Goal: Complete application form: Complete application form

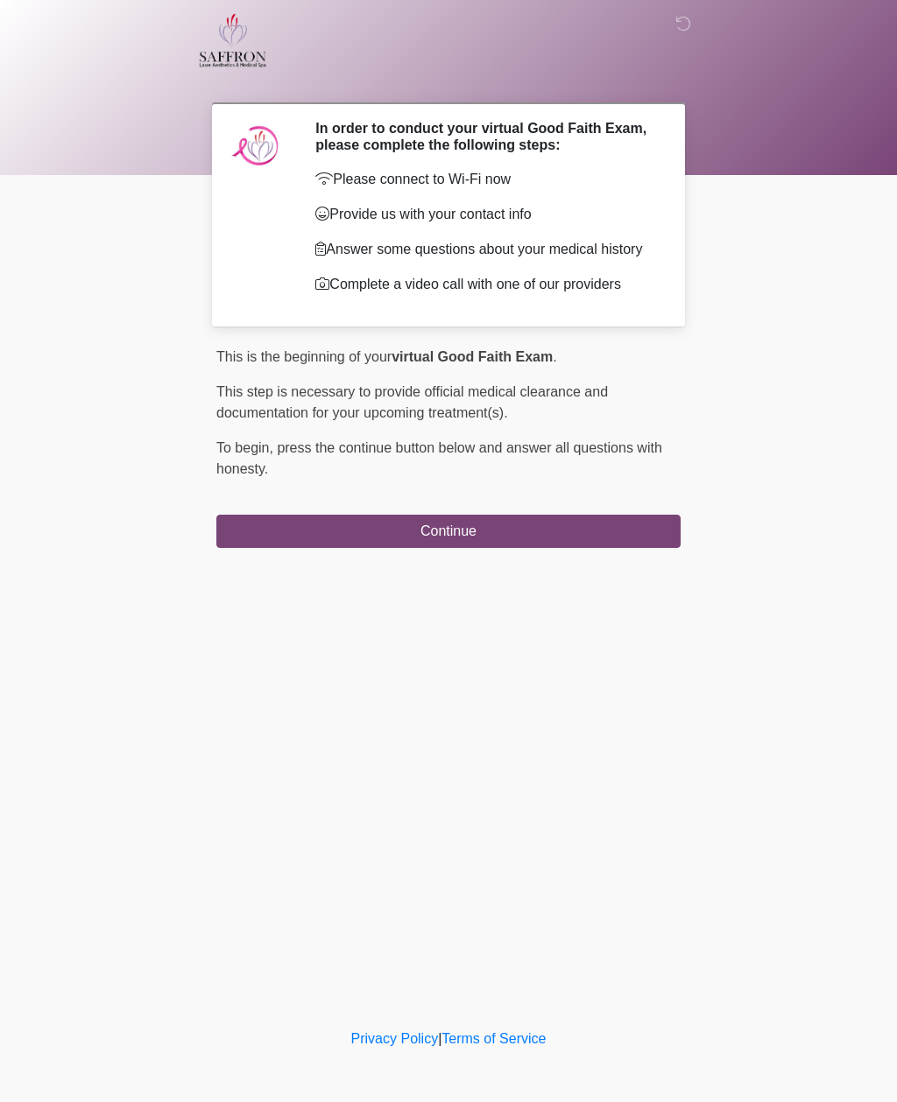
click at [373, 548] on button "Continue" at bounding box center [448, 531] width 464 height 33
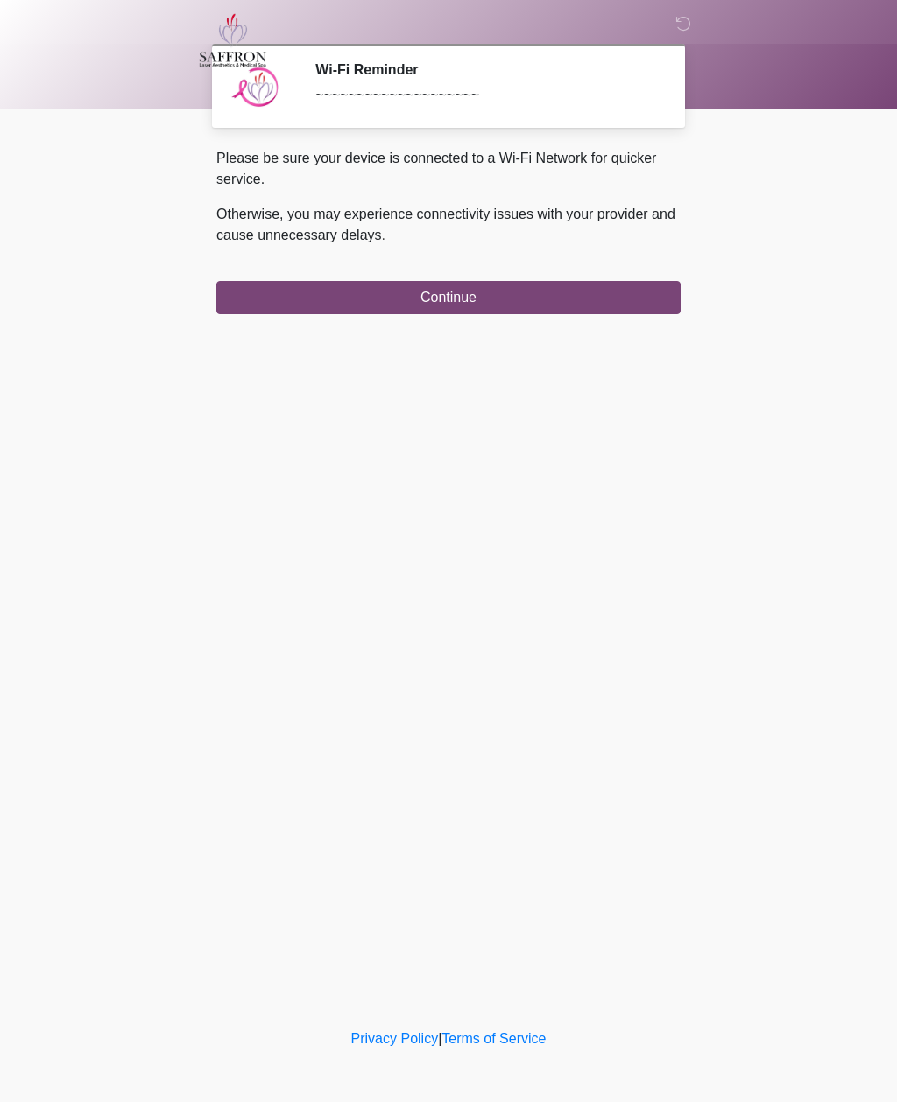
click at [468, 304] on button "Continue" at bounding box center [448, 297] width 464 height 33
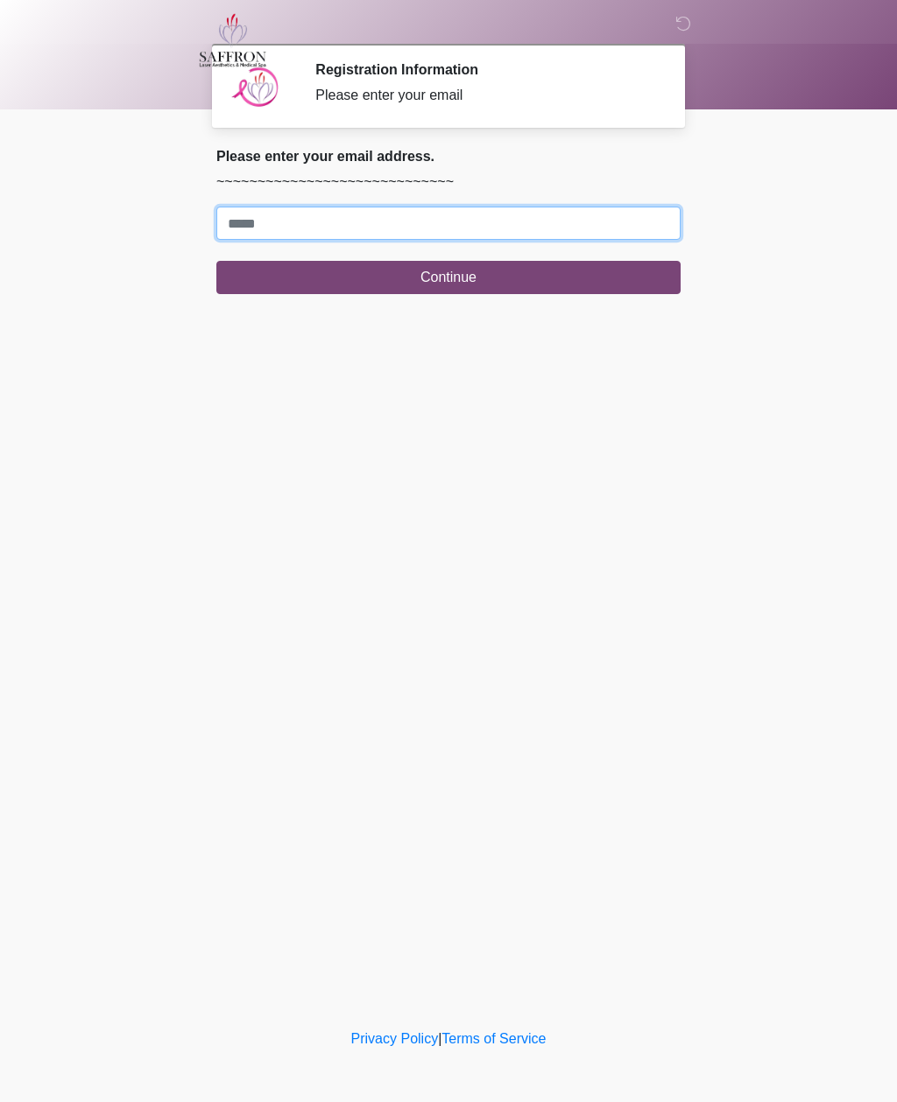
click at [248, 227] on input "Where should we email your treatment plan?" at bounding box center [448, 223] width 464 height 33
type input "**********"
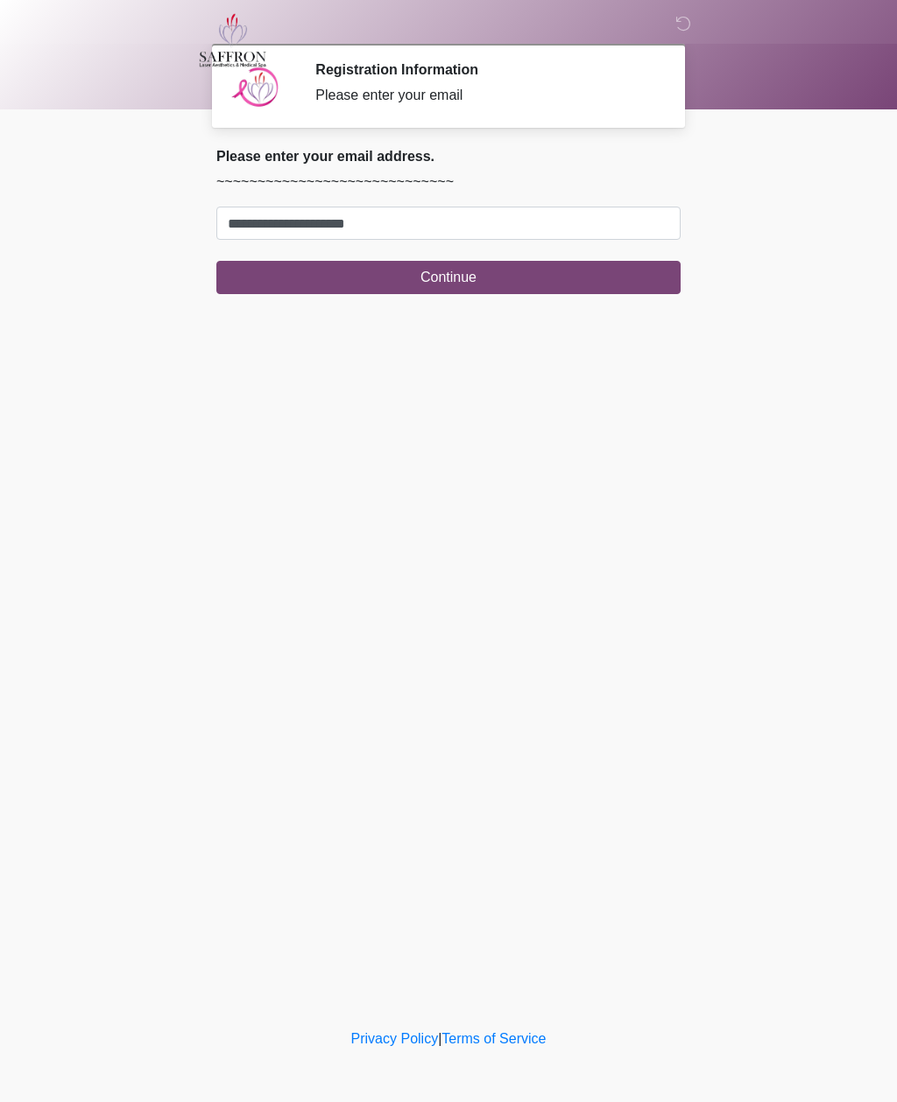
click at [445, 279] on button "Continue" at bounding box center [448, 277] width 464 height 33
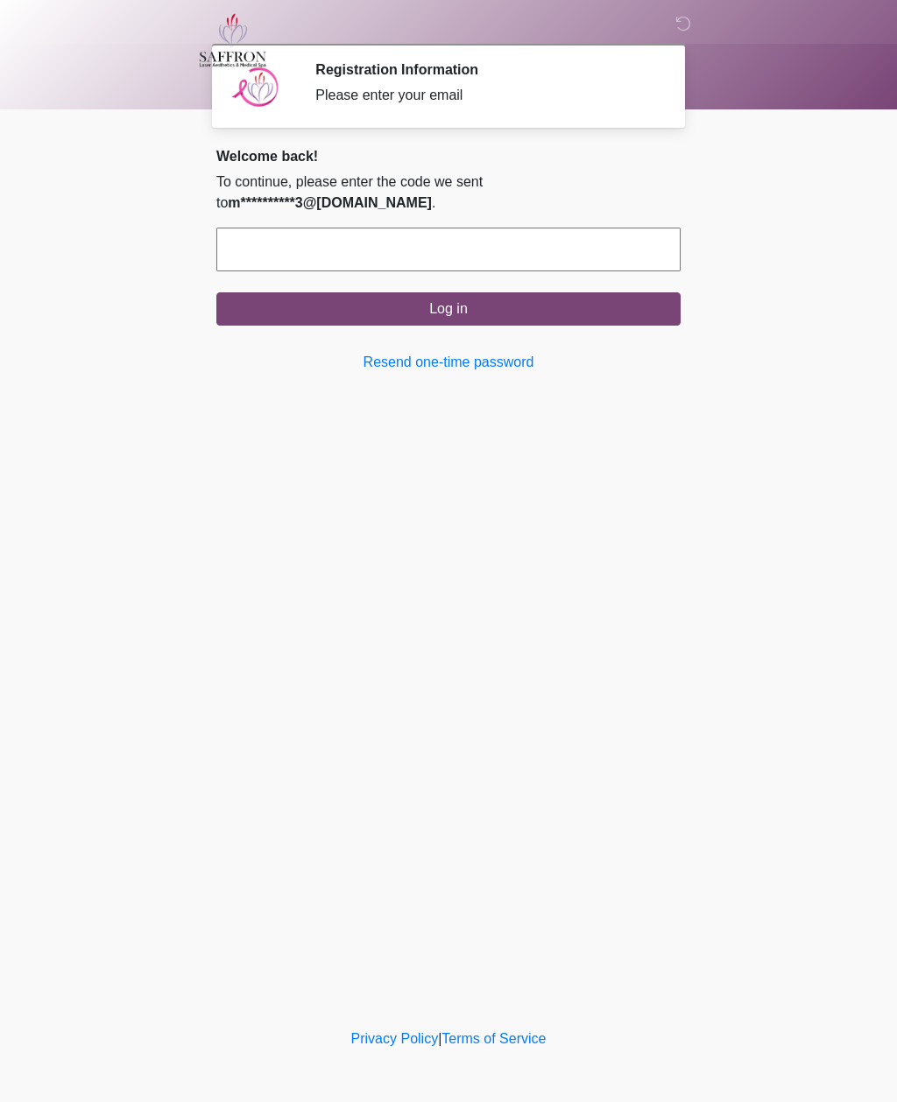
click at [270, 245] on input "text" at bounding box center [448, 250] width 464 height 44
type input "******"
click at [453, 306] on button "Log in" at bounding box center [448, 308] width 464 height 33
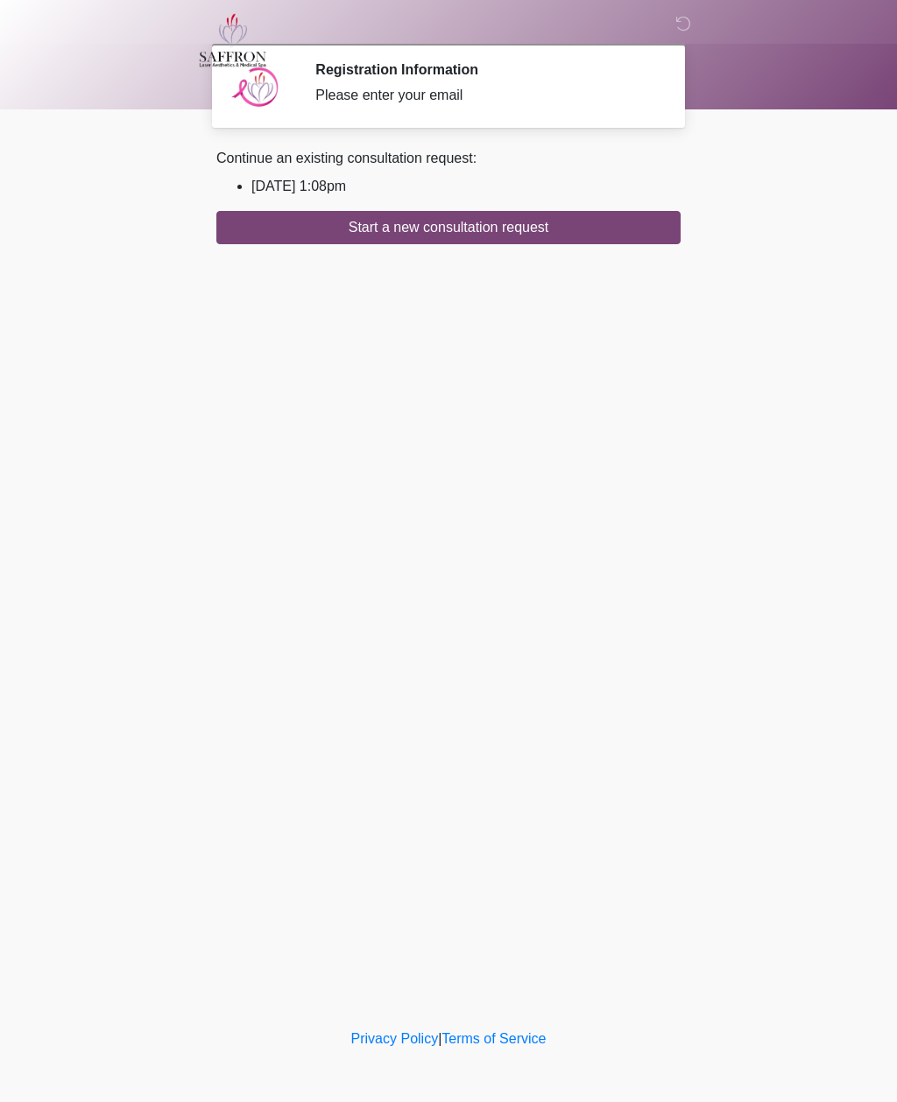
click at [450, 224] on button "Start a new consultation request" at bounding box center [448, 227] width 464 height 33
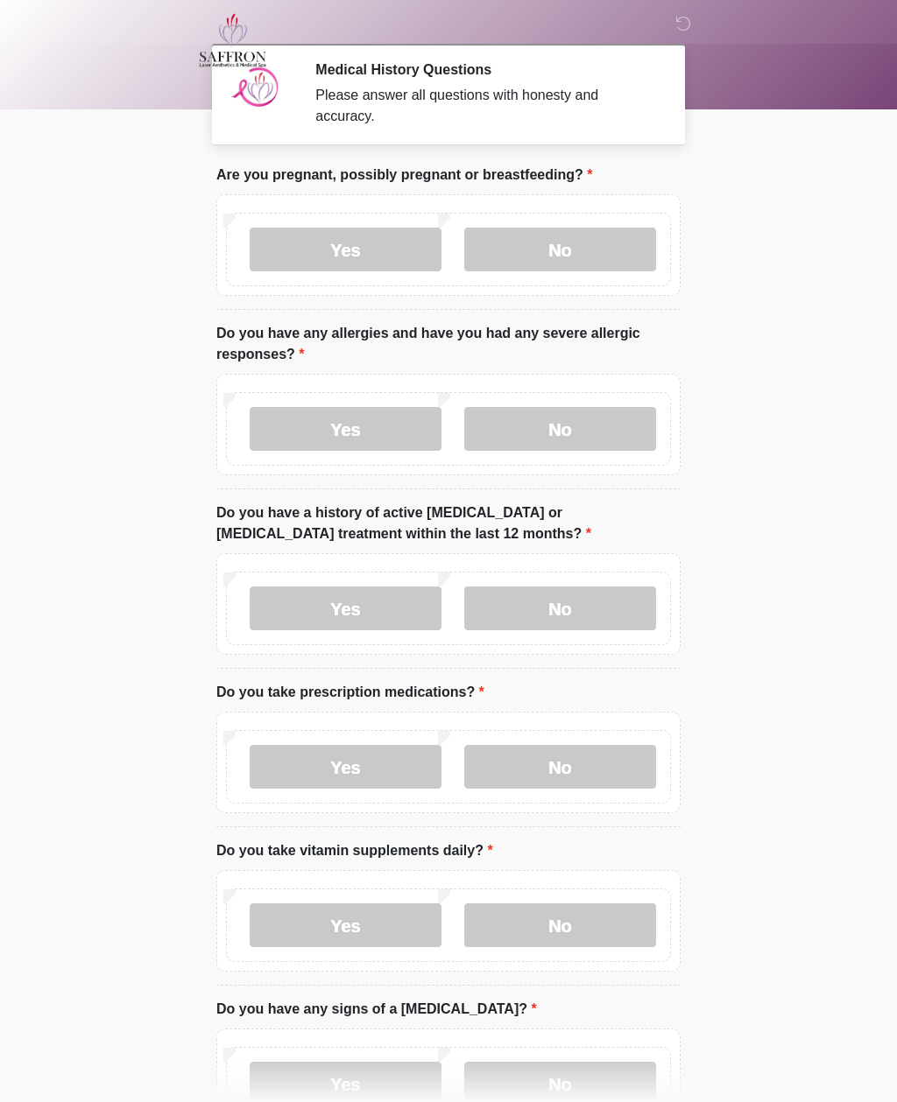
click at [539, 249] on label "No" at bounding box center [560, 250] width 192 height 44
click at [532, 428] on label "No" at bounding box center [560, 429] width 192 height 44
click at [543, 613] on label "No" at bounding box center [560, 609] width 192 height 44
click at [539, 759] on label "No" at bounding box center [560, 767] width 192 height 44
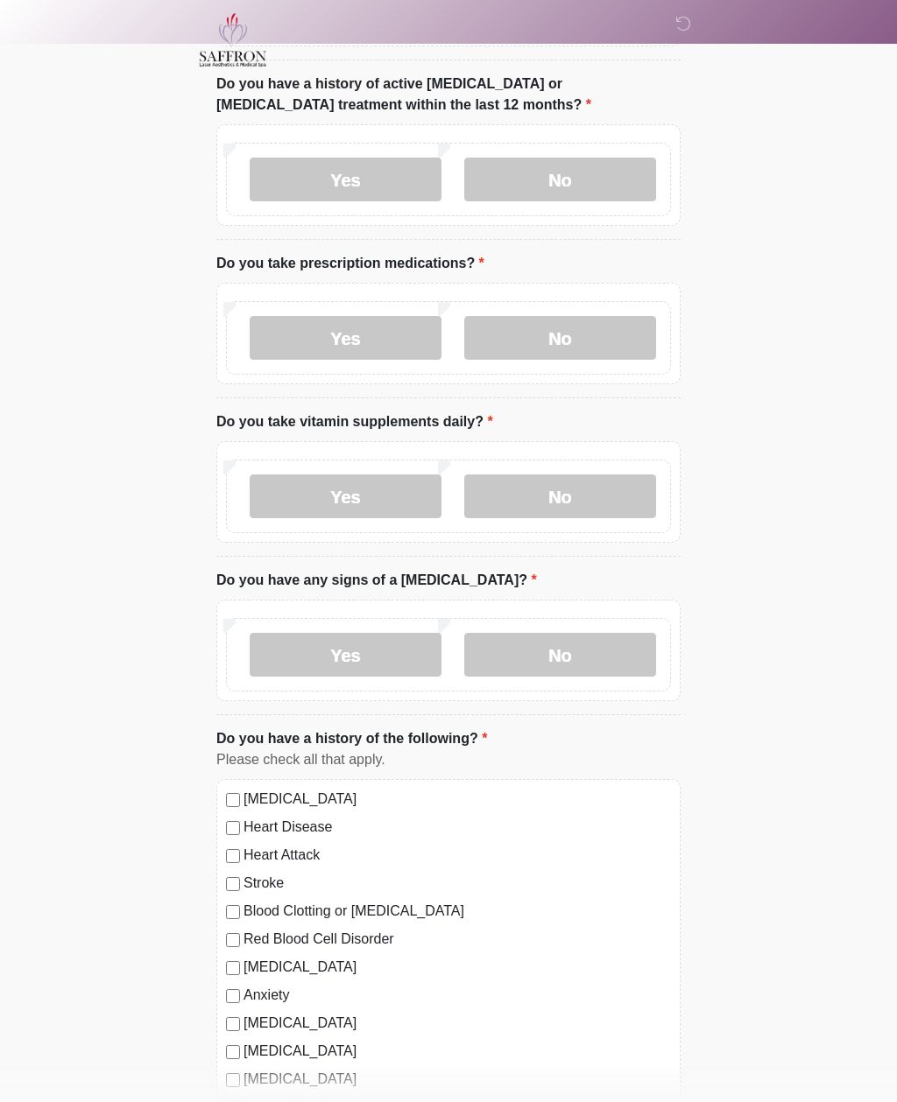
scroll to position [429, 0]
click at [352, 497] on label "Yes" at bounding box center [346, 497] width 192 height 44
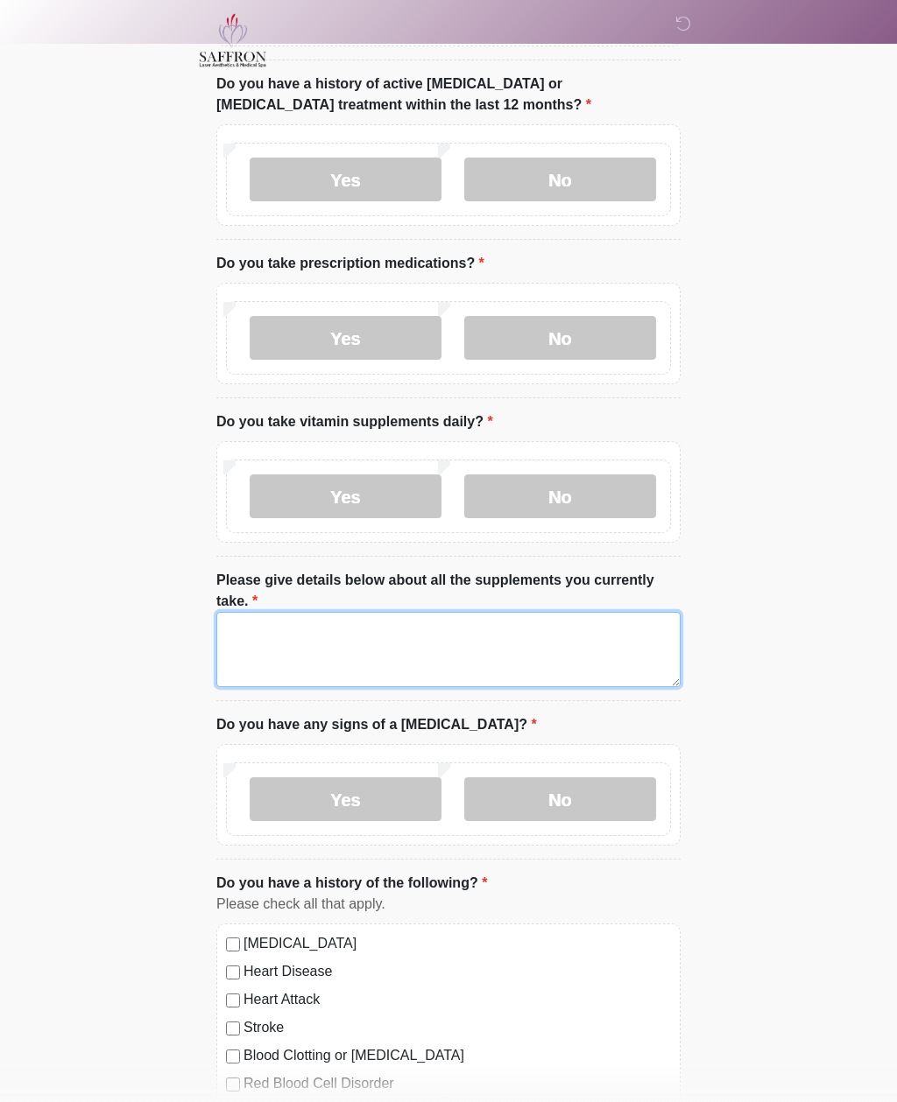
click at [263, 650] on textarea "Please give details below about all the supplements you currently take." at bounding box center [448, 649] width 464 height 75
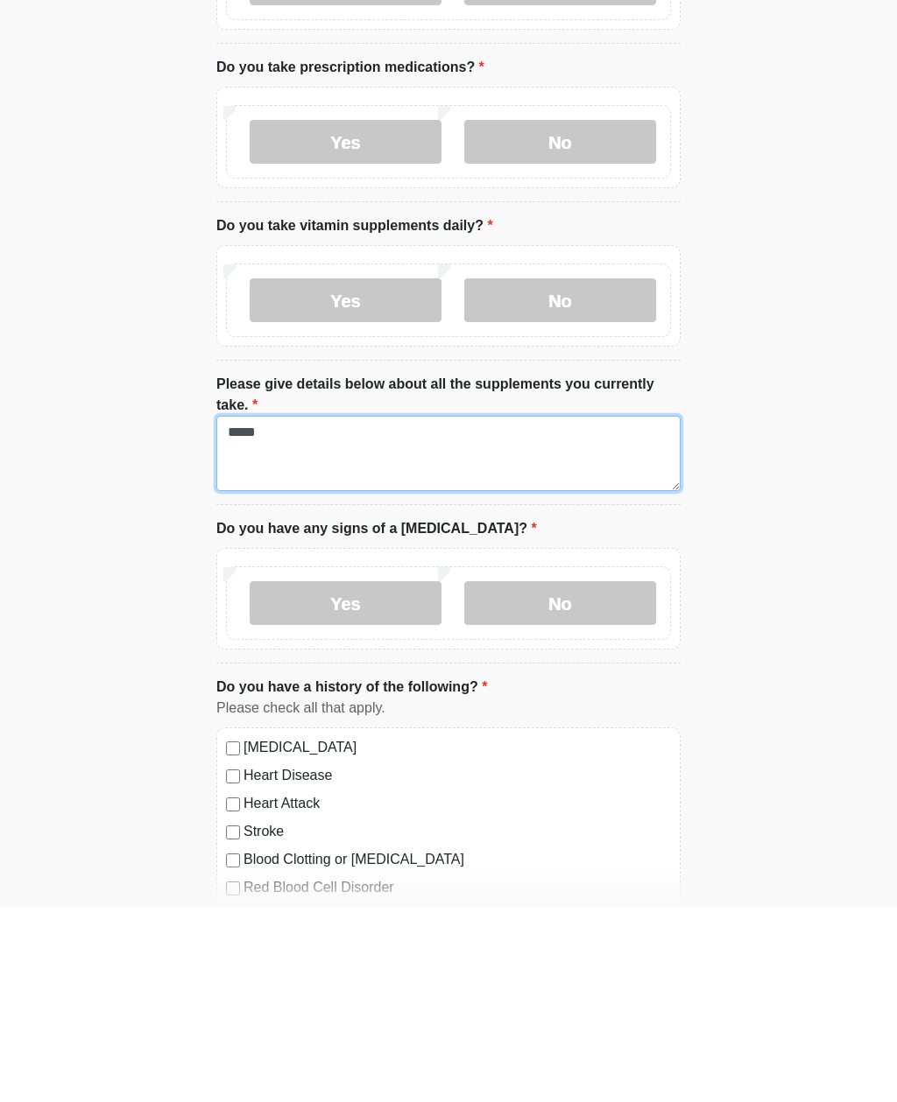
type textarea "*****"
click at [524, 777] on label "No" at bounding box center [560, 799] width 192 height 44
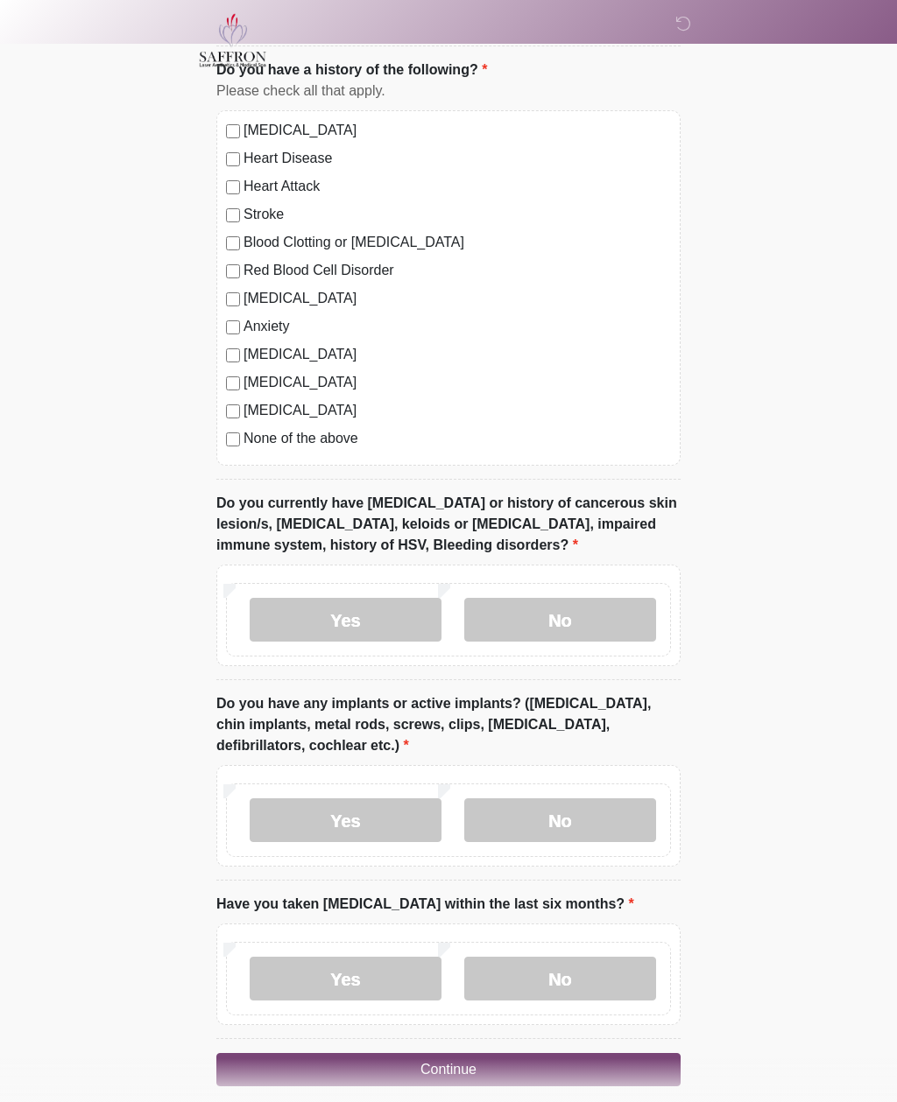
scroll to position [1261, 0]
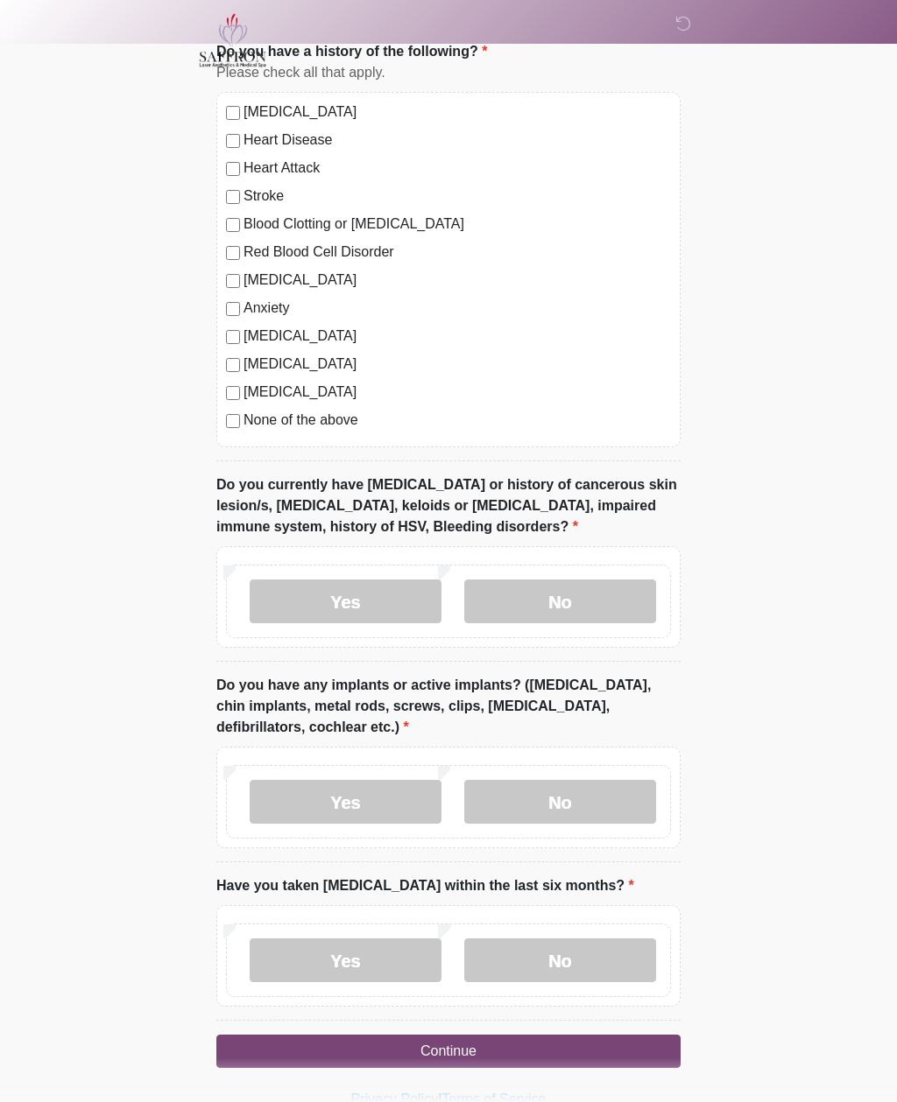
click at [537, 594] on label "No" at bounding box center [560, 602] width 192 height 44
click at [353, 805] on label "Yes" at bounding box center [346, 802] width 192 height 44
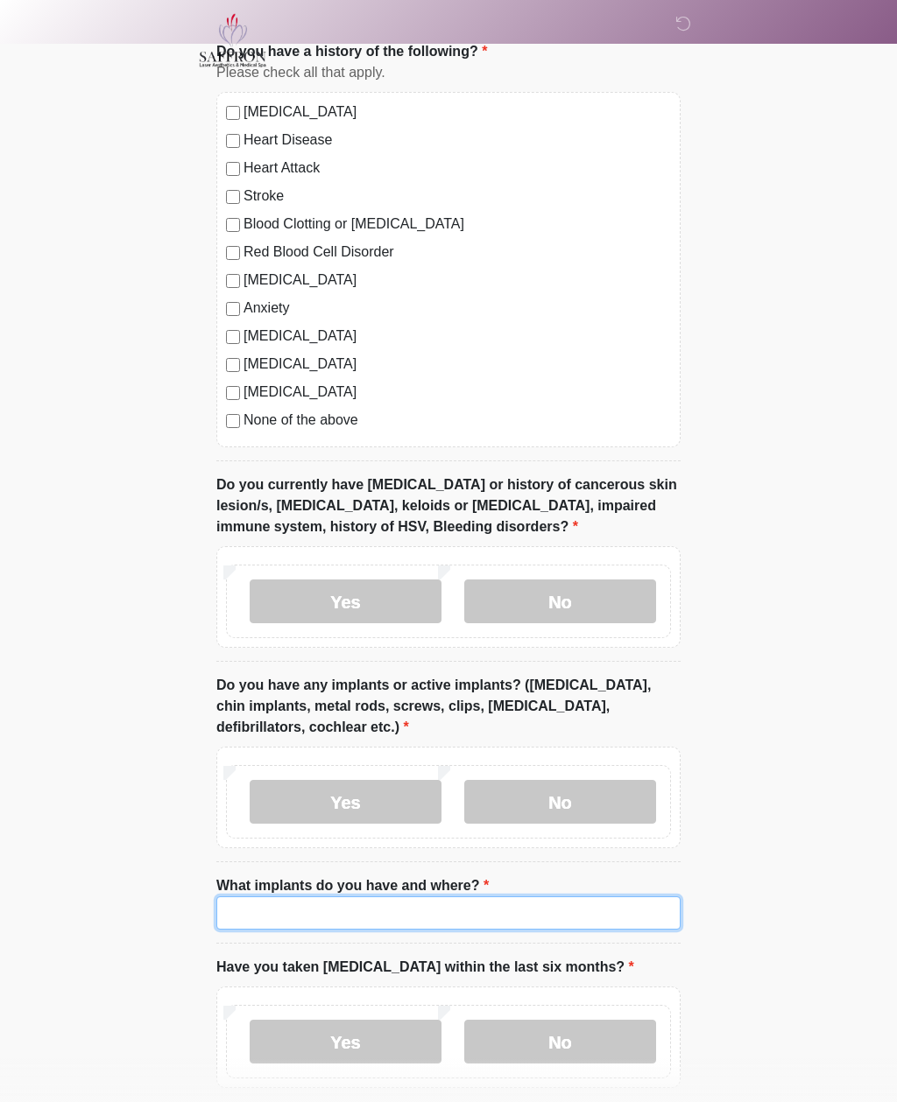
click at [254, 897] on input "What implants do you have and where?" at bounding box center [448, 913] width 464 height 33
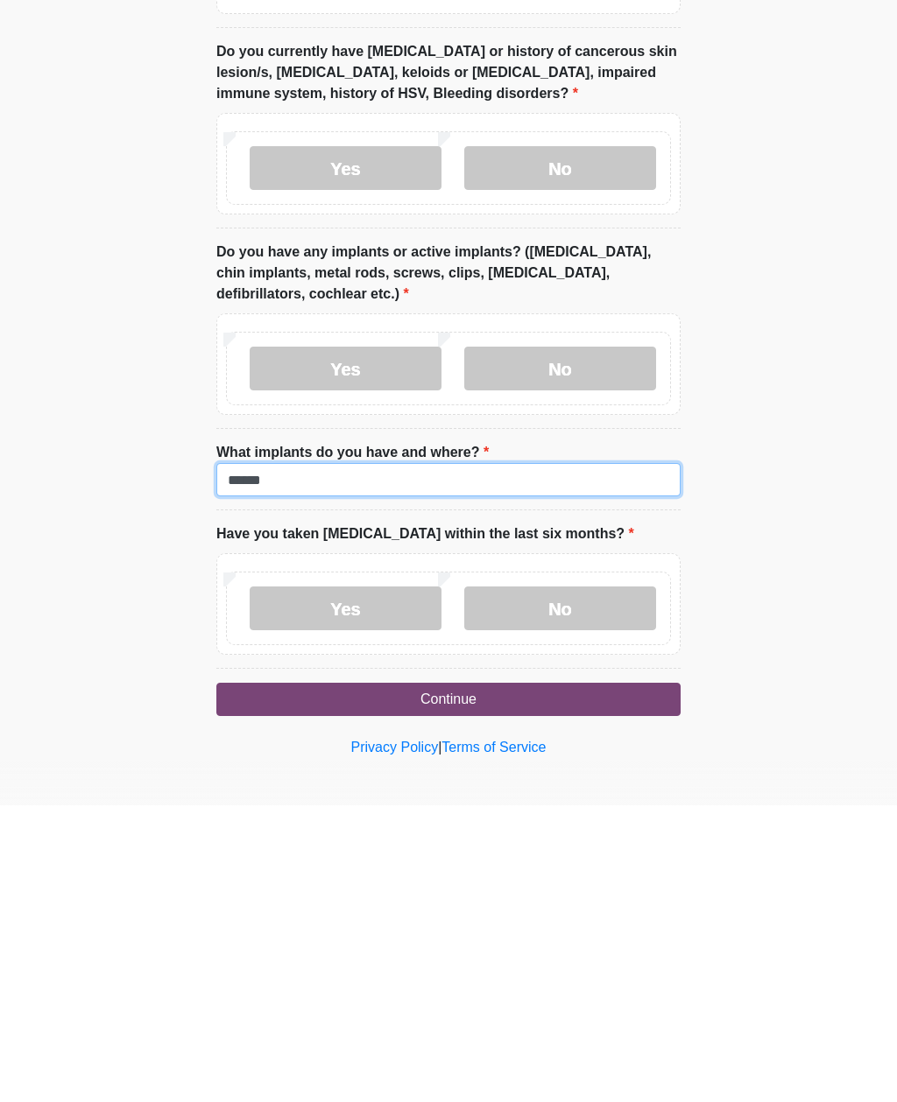
type input "******"
click at [521, 883] on label "No" at bounding box center [560, 905] width 192 height 44
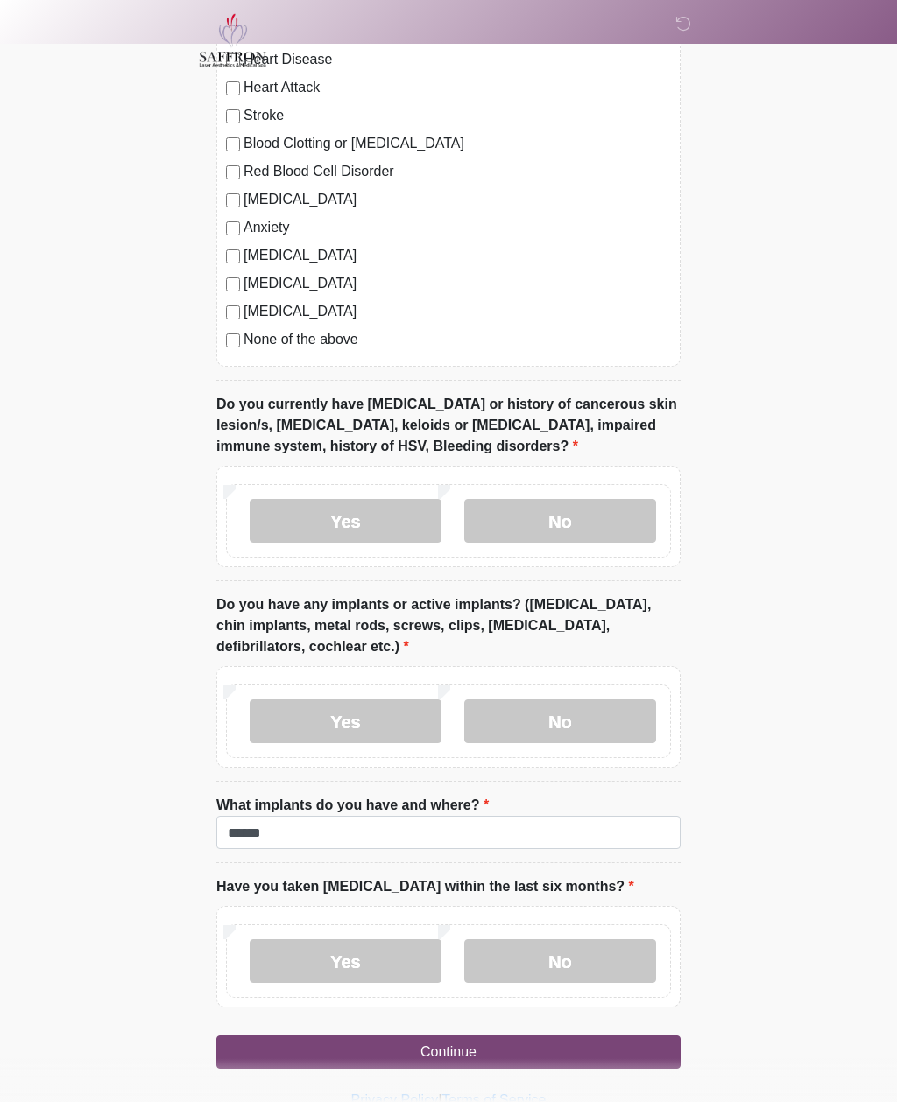
click at [428, 1044] on button "Continue" at bounding box center [448, 1052] width 464 height 33
click at [447, 1051] on button "Continue" at bounding box center [448, 1052] width 464 height 33
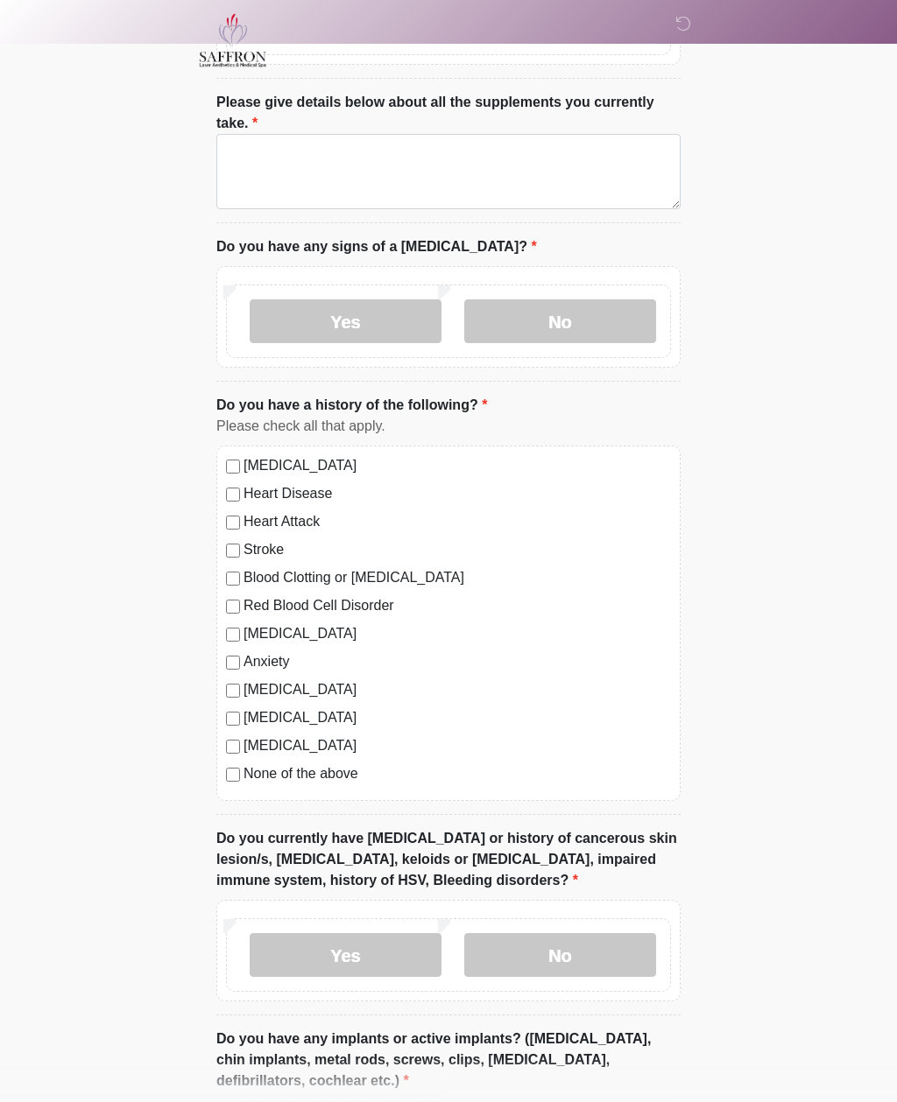
scroll to position [0, 0]
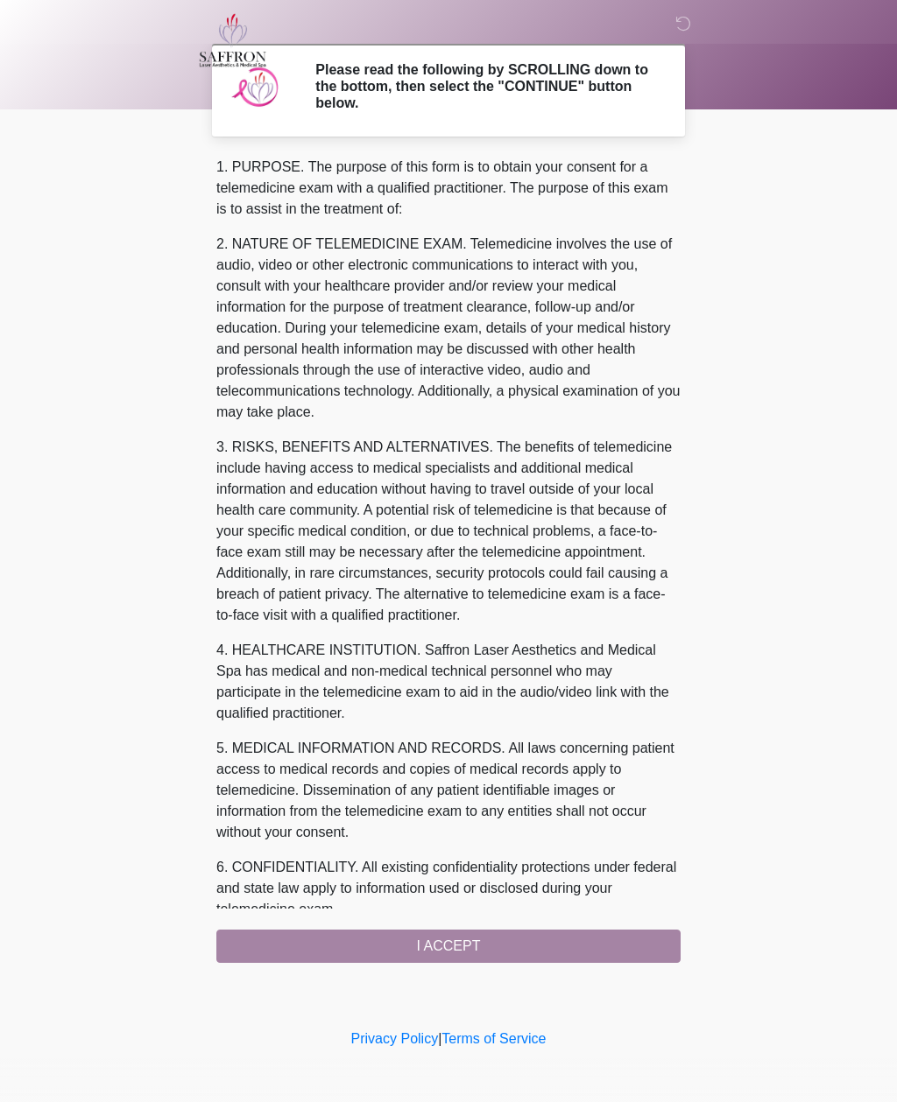
click at [436, 943] on div "1. PURPOSE. The purpose of this form is to obtain your consent for a telemedici…" at bounding box center [448, 560] width 464 height 806
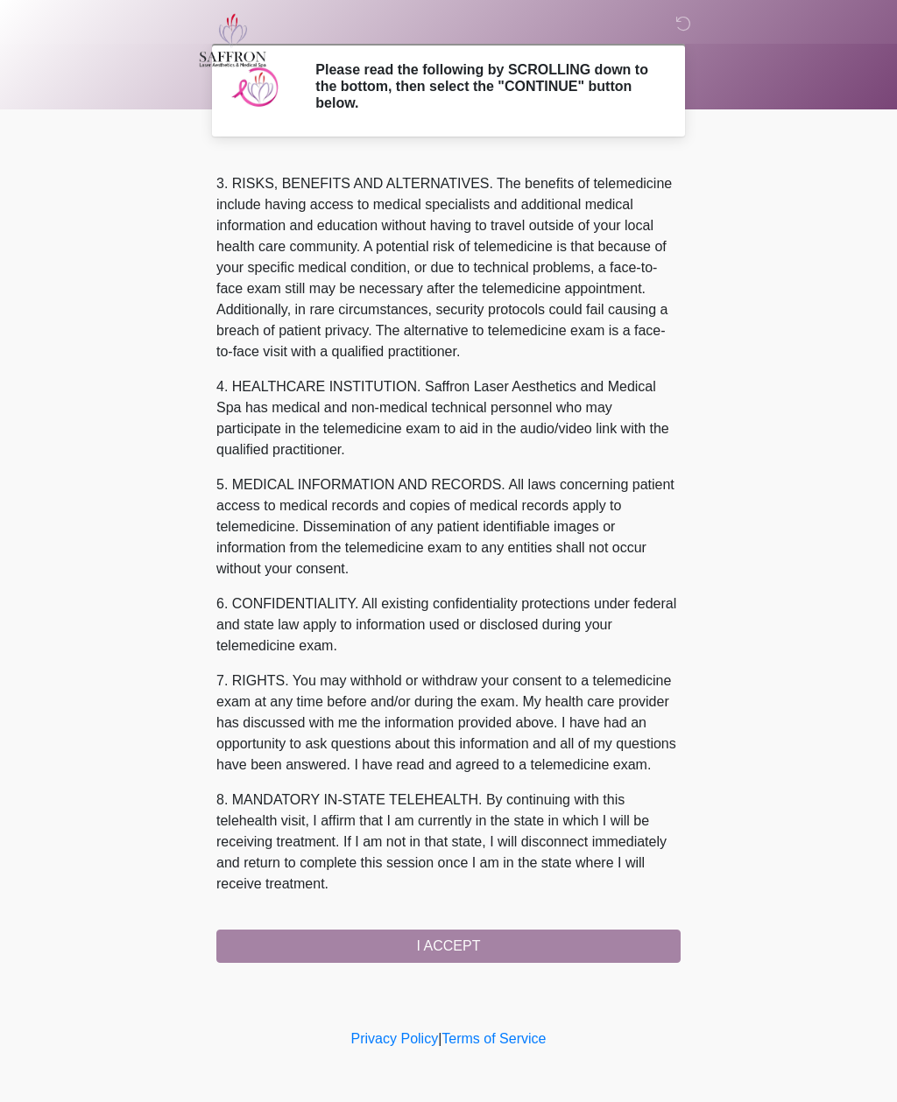
scroll to position [285, 0]
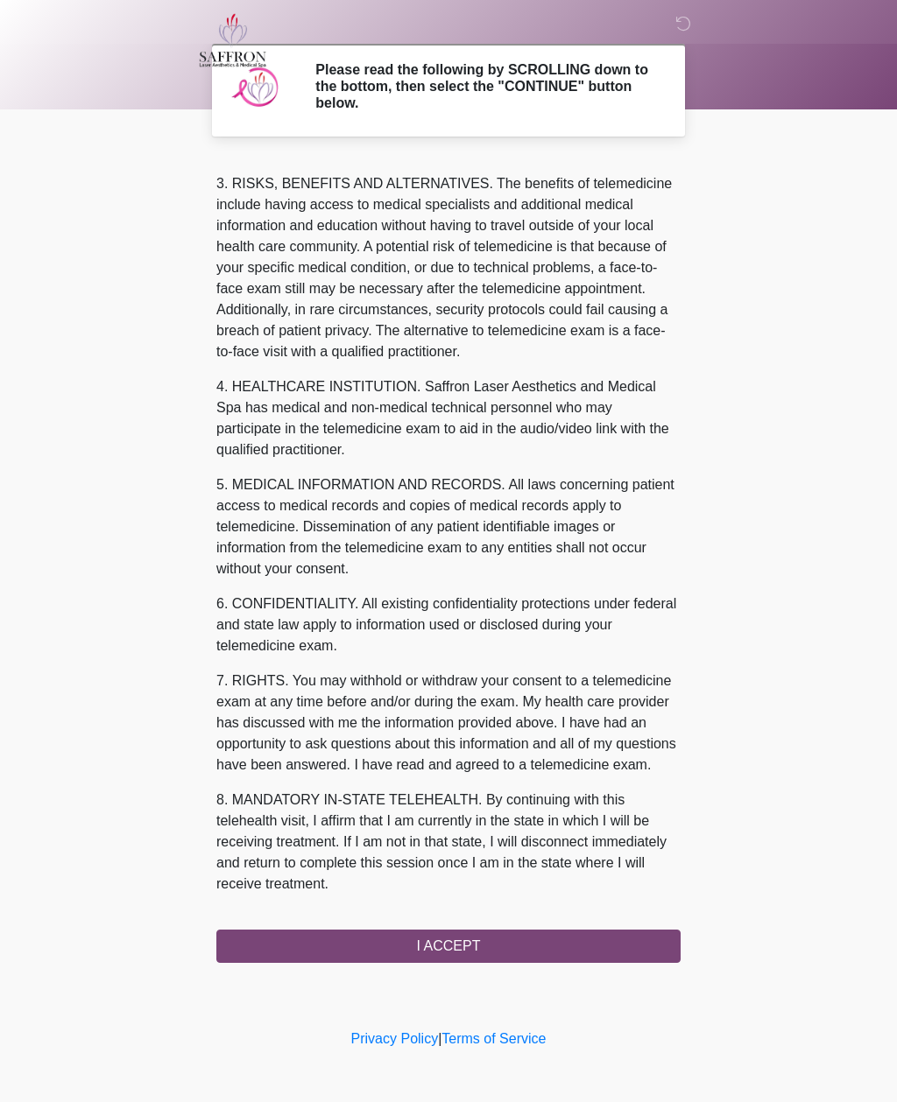
click at [439, 940] on button "I ACCEPT" at bounding box center [448, 946] width 464 height 33
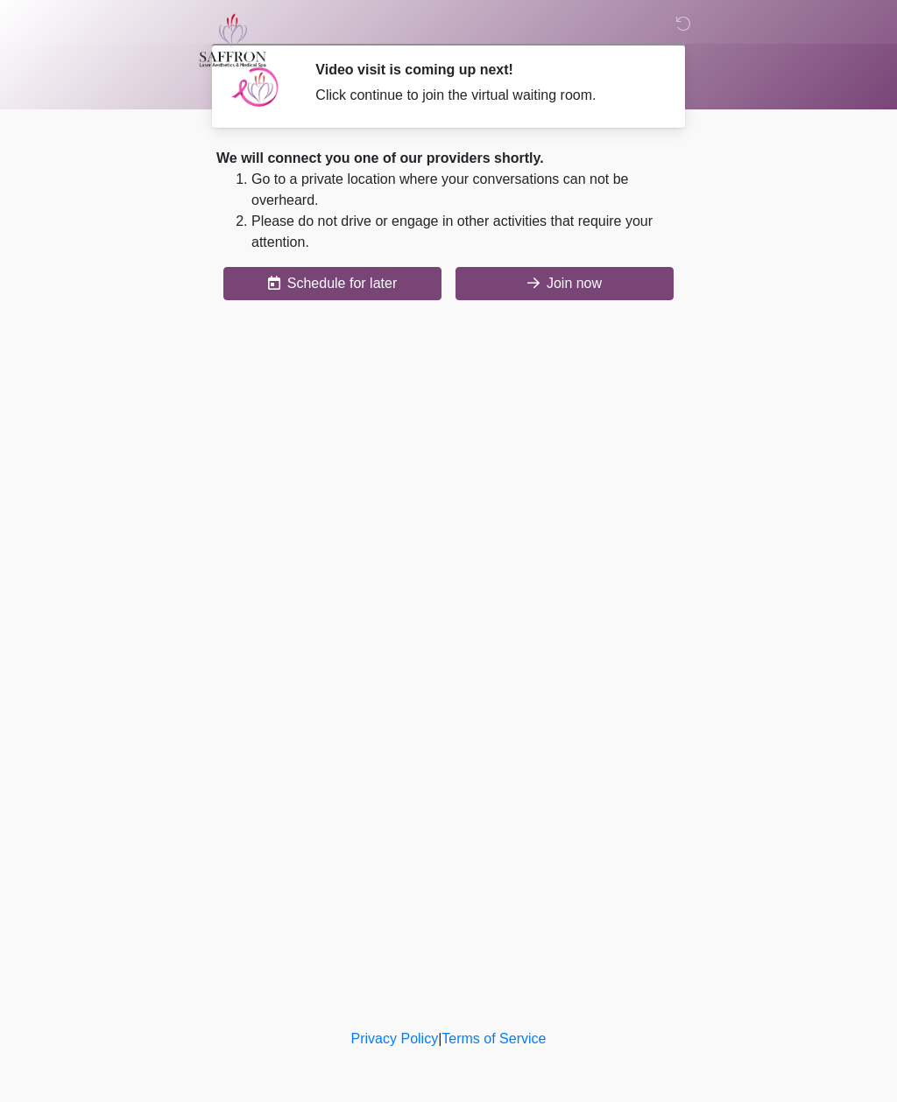
click at [558, 279] on button "Join now" at bounding box center [564, 283] width 218 height 33
